Goal: Use online tool/utility: Utilize a website feature to perform a specific function

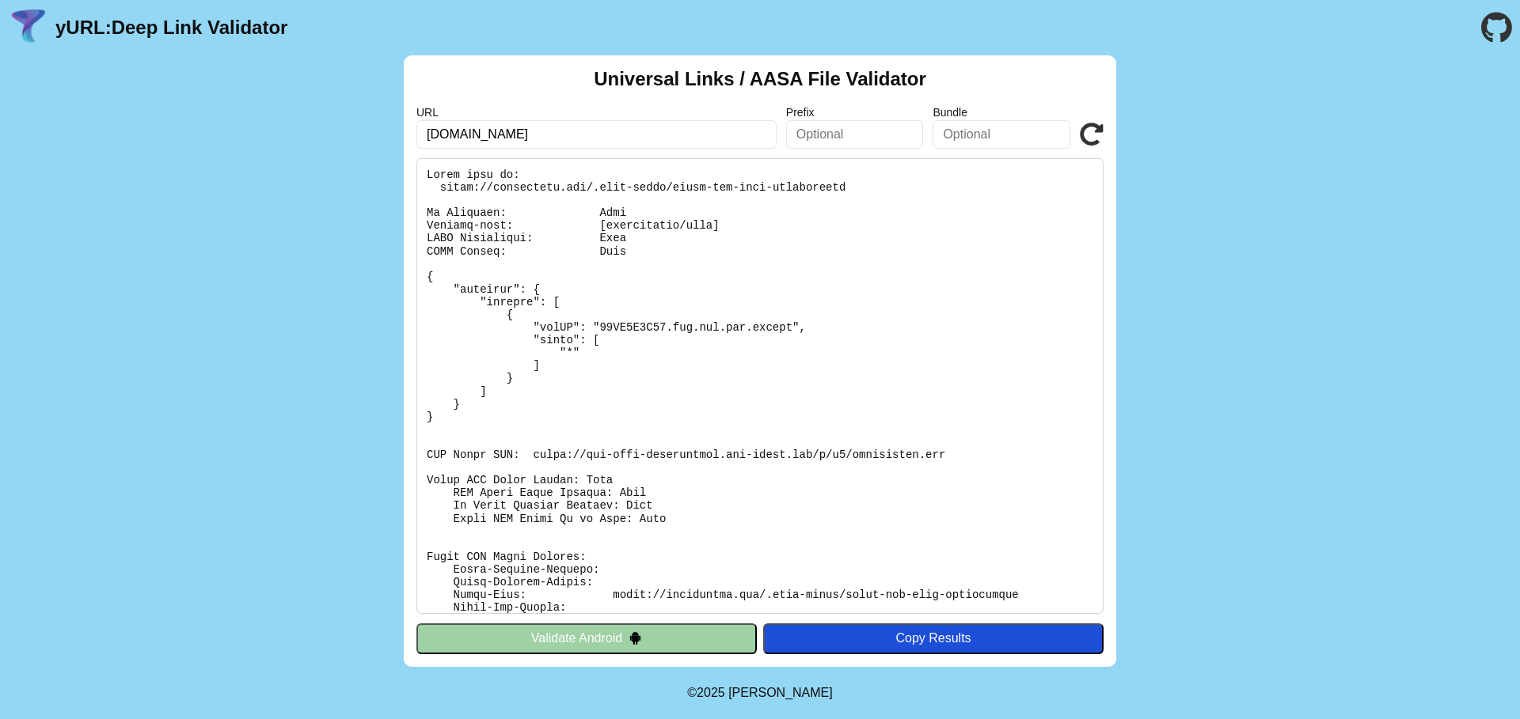
click at [524, 628] on button "Validate Android" at bounding box center [586, 639] width 340 height 30
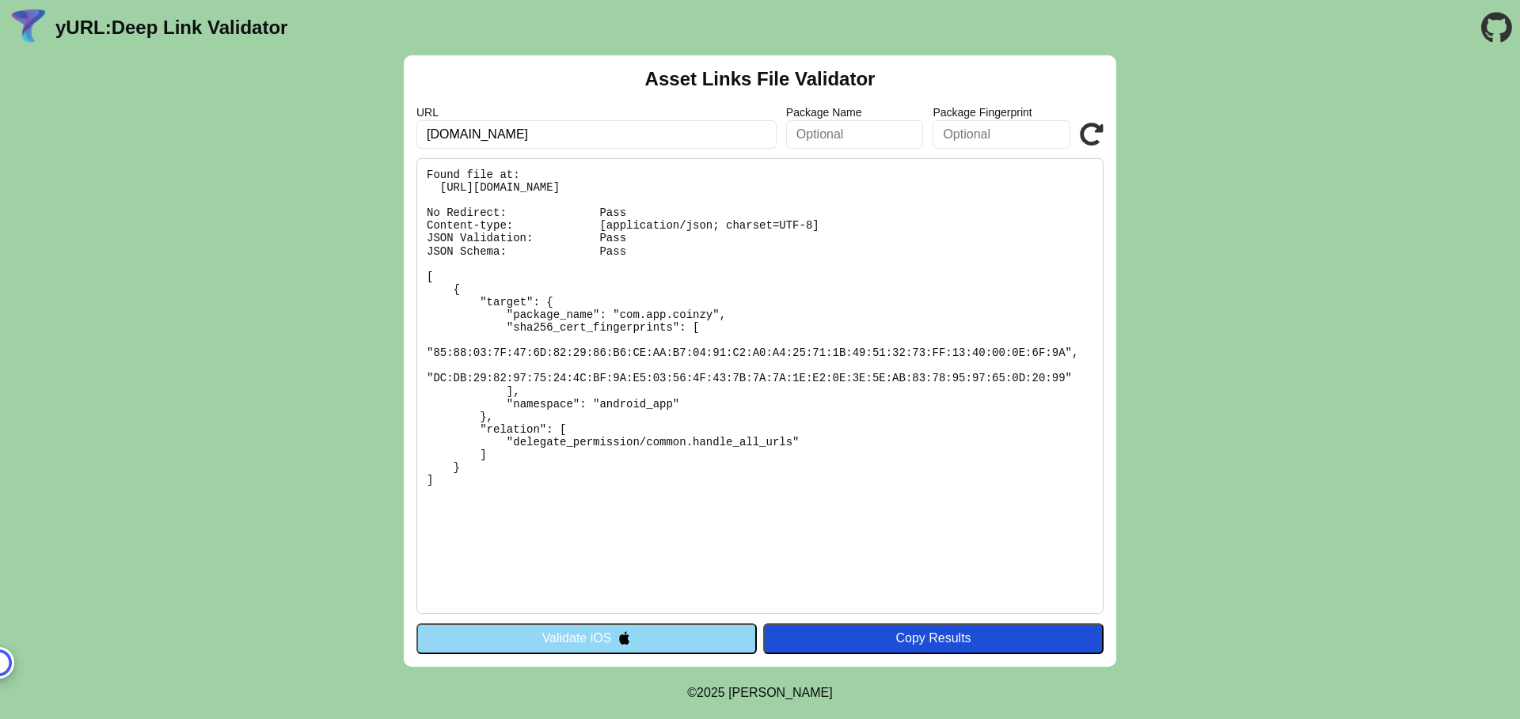
click at [562, 638] on button "Validate iOS" at bounding box center [586, 639] width 340 height 30
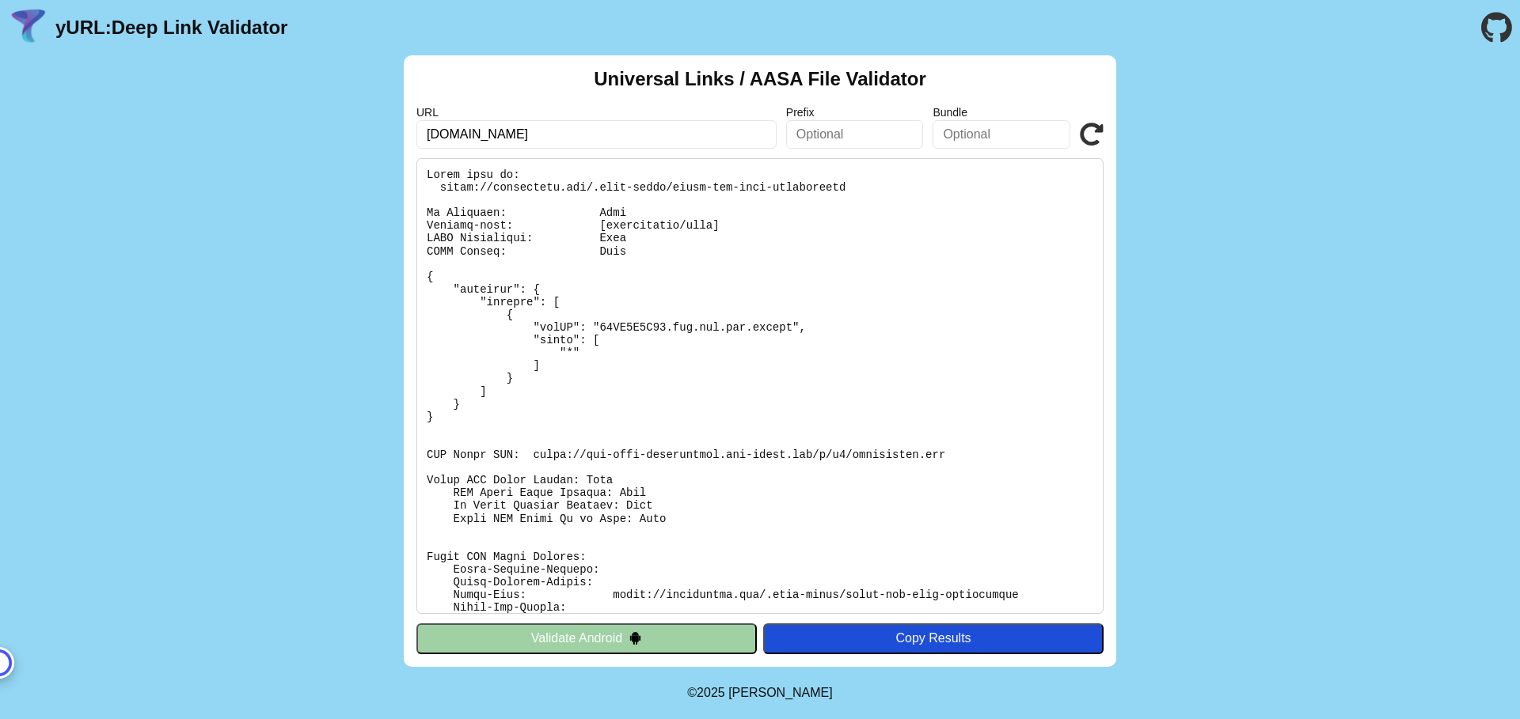
click at [1325, 244] on div "Universal Links / AASA File Validator URL coinzycash.com Prefix Bundle Validate…" at bounding box center [760, 361] width 1520 height 612
click at [612, 328] on pre at bounding box center [759, 386] width 687 height 456
drag, startPoint x: 673, startPoint y: 330, endPoint x: 793, endPoint y: 328, distance: 119.5
click at [793, 328] on pre at bounding box center [759, 386] width 687 height 456
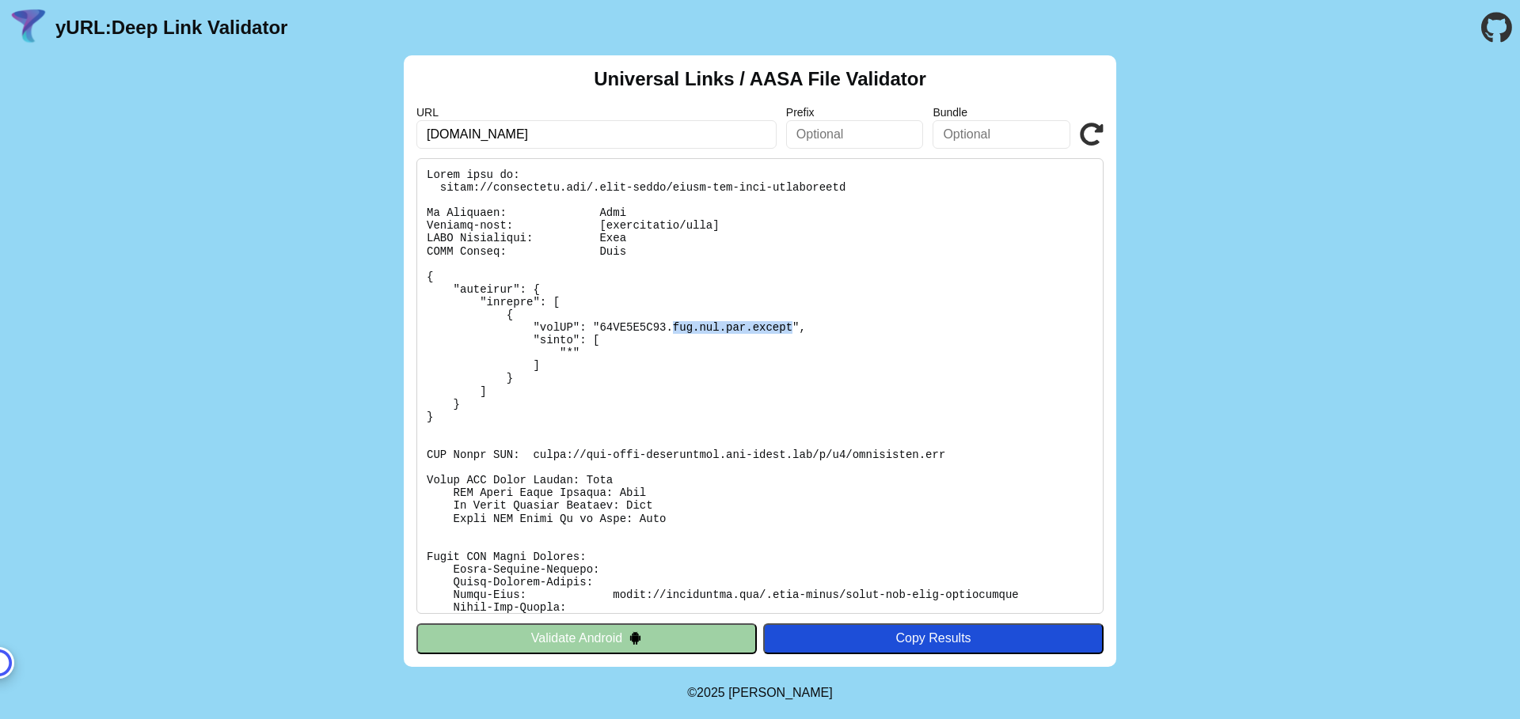
click at [793, 328] on pre at bounding box center [759, 386] width 687 height 456
click at [635, 321] on pre at bounding box center [759, 386] width 687 height 456
click at [588, 140] on input "[DOMAIN_NAME]" at bounding box center [596, 134] width 360 height 28
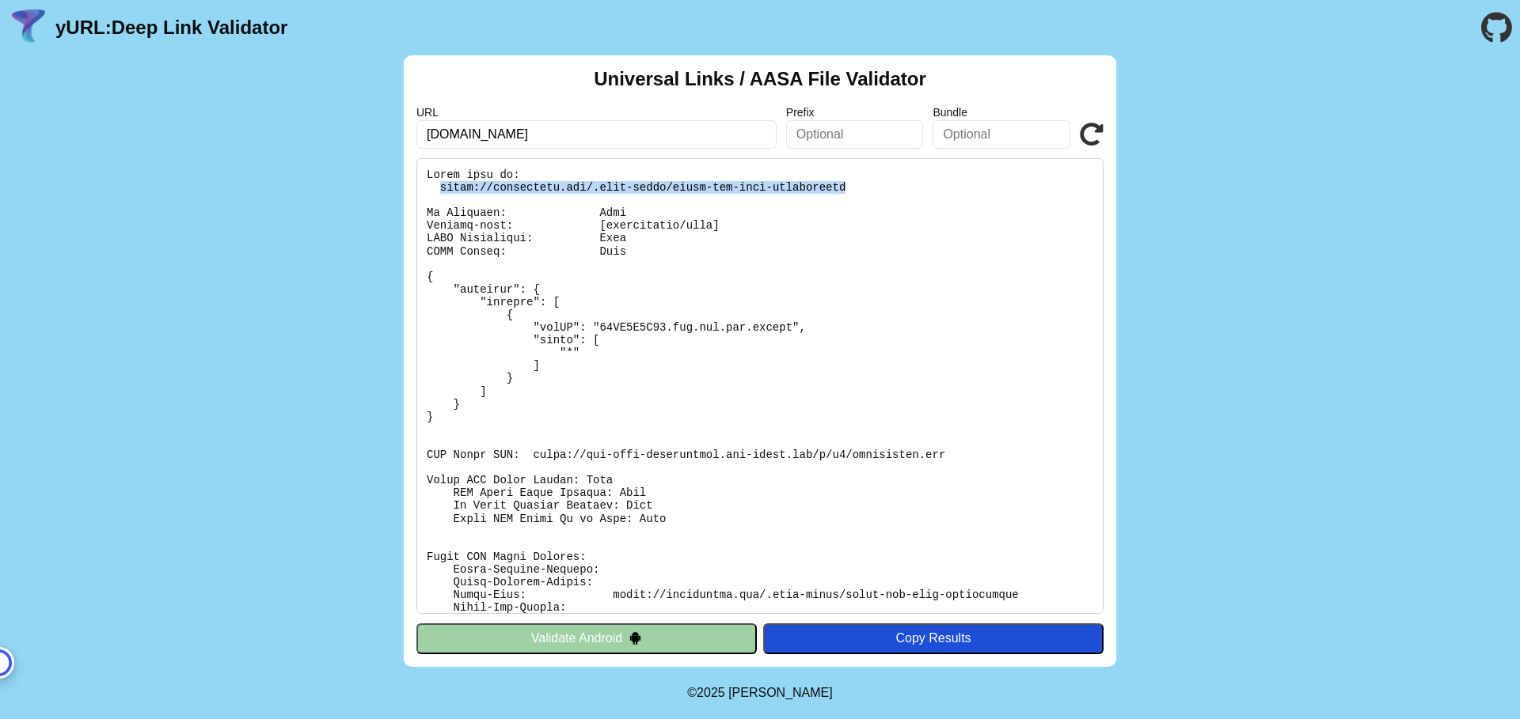
drag, startPoint x: 438, startPoint y: 186, endPoint x: 848, endPoint y: 189, distance: 409.2
click at [848, 189] on pre at bounding box center [759, 386] width 687 height 456
copy pre "https://coinzycash.com/.well-known/apple-app-site-association"
click at [884, 184] on pre at bounding box center [759, 386] width 687 height 456
click at [1089, 144] on icon at bounding box center [1091, 135] width 24 height 24
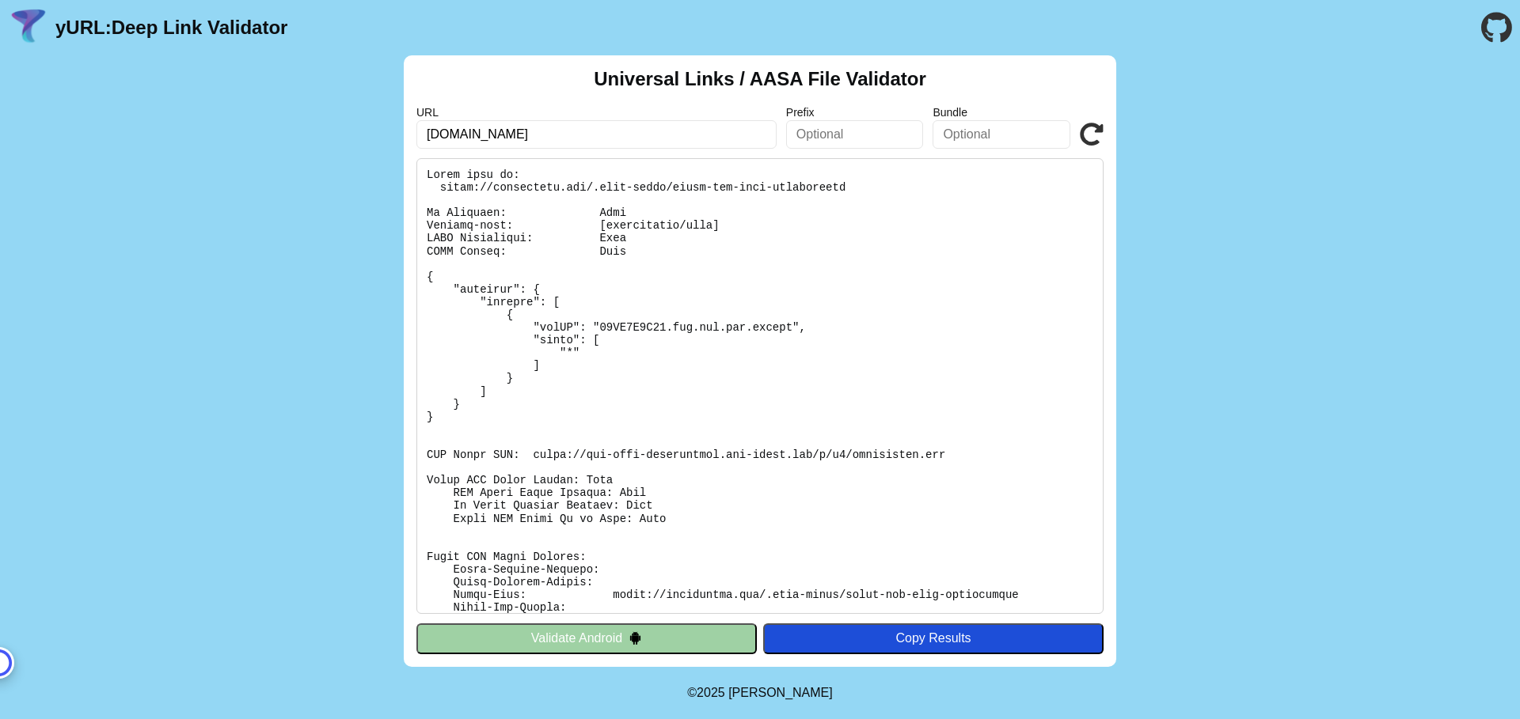
click at [613, 115] on label "URL" at bounding box center [596, 112] width 360 height 13
click at [601, 130] on input "[DOMAIN_NAME]" at bounding box center [596, 134] width 360 height 28
click button "Validate" at bounding box center [0, 0] width 0 height 0
click at [566, 628] on button "Validate Android" at bounding box center [586, 639] width 340 height 30
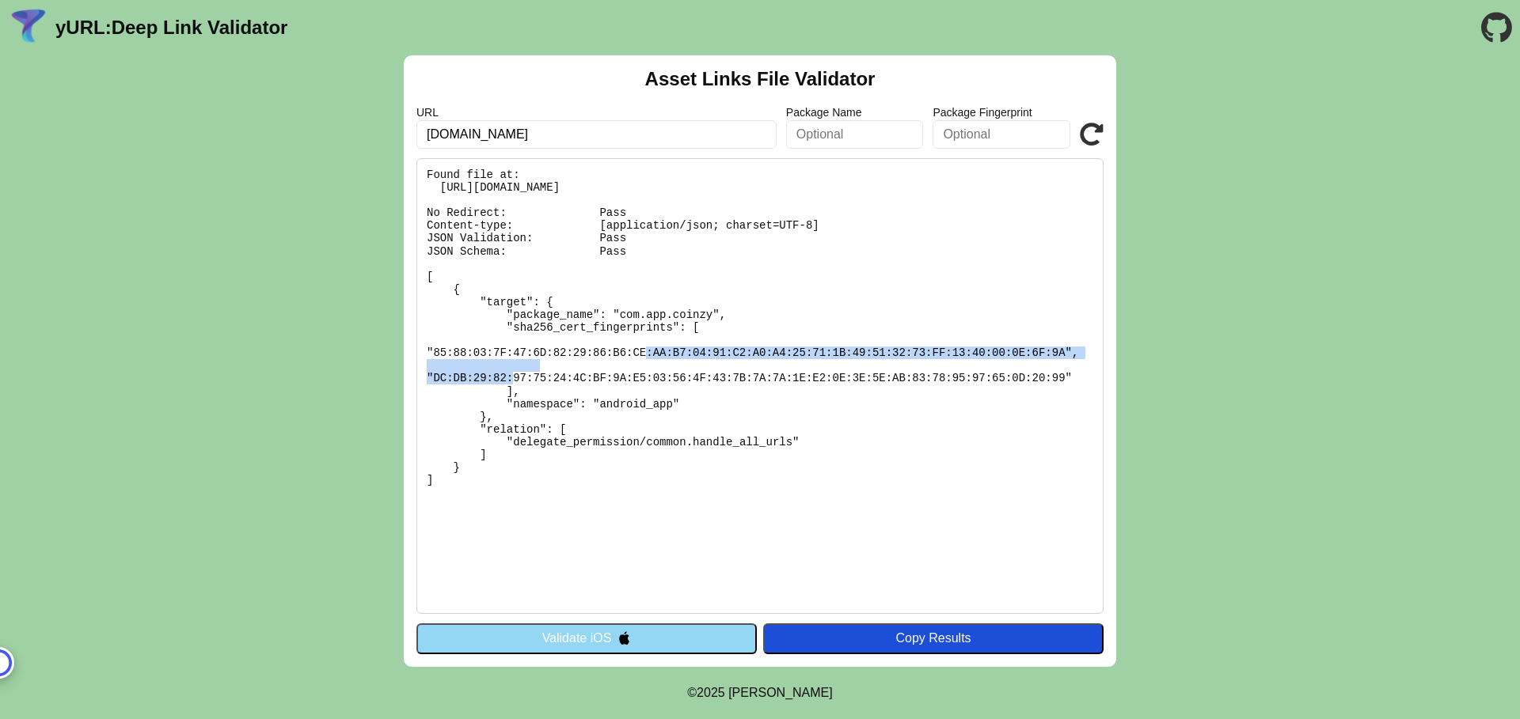
drag, startPoint x: 432, startPoint y: 347, endPoint x: 1026, endPoint y: 362, distance: 593.7
click at [1066, 352] on pre "Found file at: [URL][DOMAIN_NAME] No Redirect: Pass Content-type: [application/…" at bounding box center [759, 386] width 687 height 456
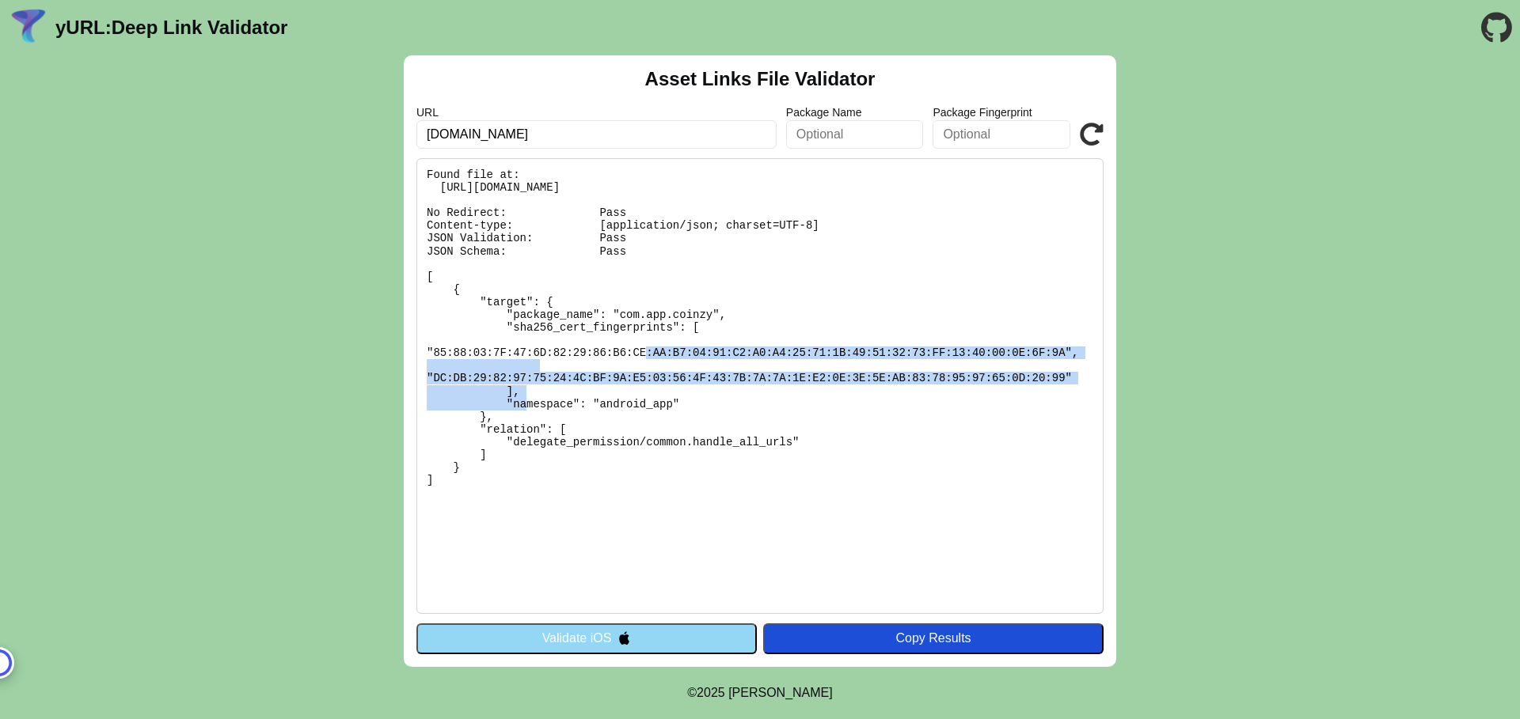
drag, startPoint x: 434, startPoint y: 376, endPoint x: 1064, endPoint y: 379, distance: 629.2
click at [1064, 379] on pre "Found file at: [URL][DOMAIN_NAME] No Redirect: Pass Content-type: [application/…" at bounding box center [759, 386] width 687 height 456
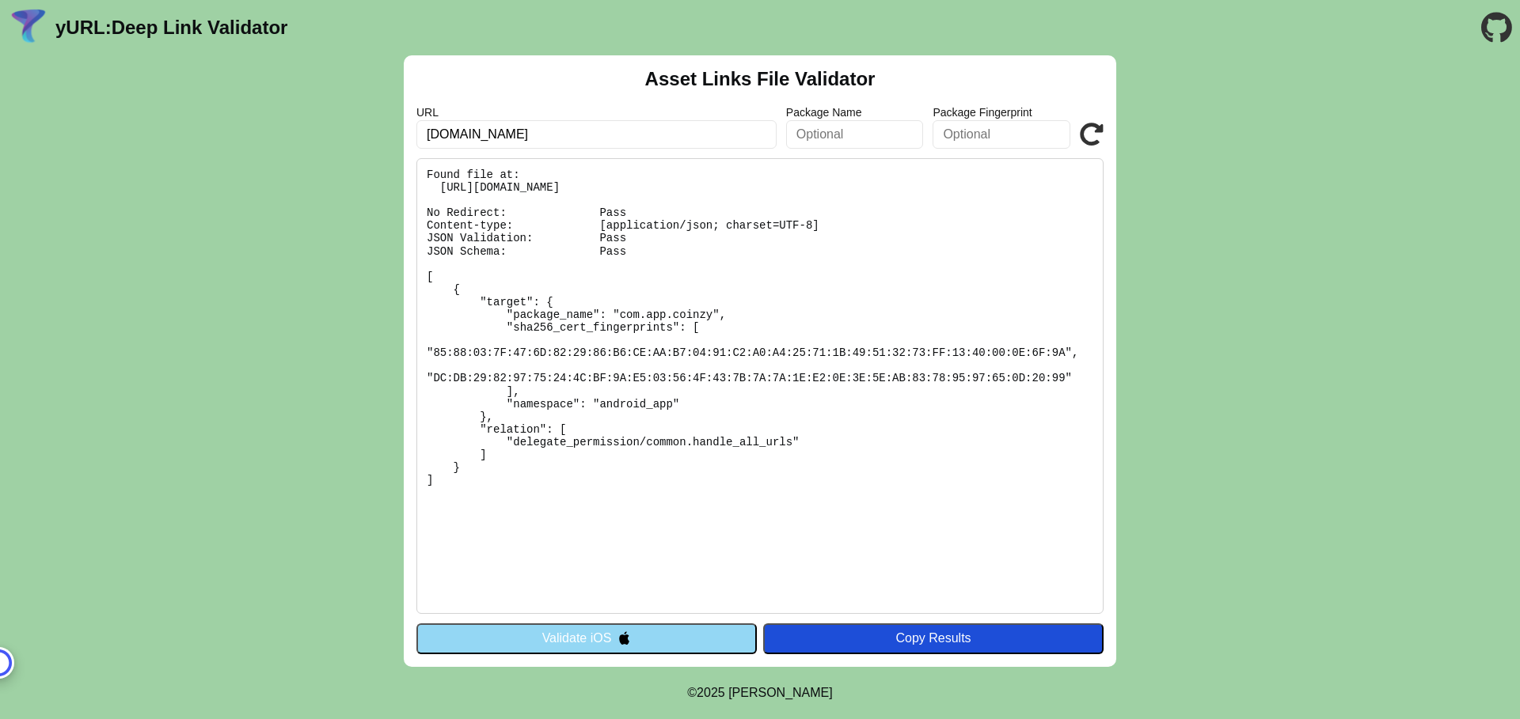
click at [607, 374] on pre "Found file at: [URL][DOMAIN_NAME] No Redirect: Pass Content-type: [application/…" at bounding box center [759, 386] width 687 height 456
click at [878, 644] on div "Copy Results" at bounding box center [933, 639] width 324 height 14
click at [890, 646] on div "Copy Results" at bounding box center [933, 639] width 324 height 14
